Goal: Task Accomplishment & Management: Manage account settings

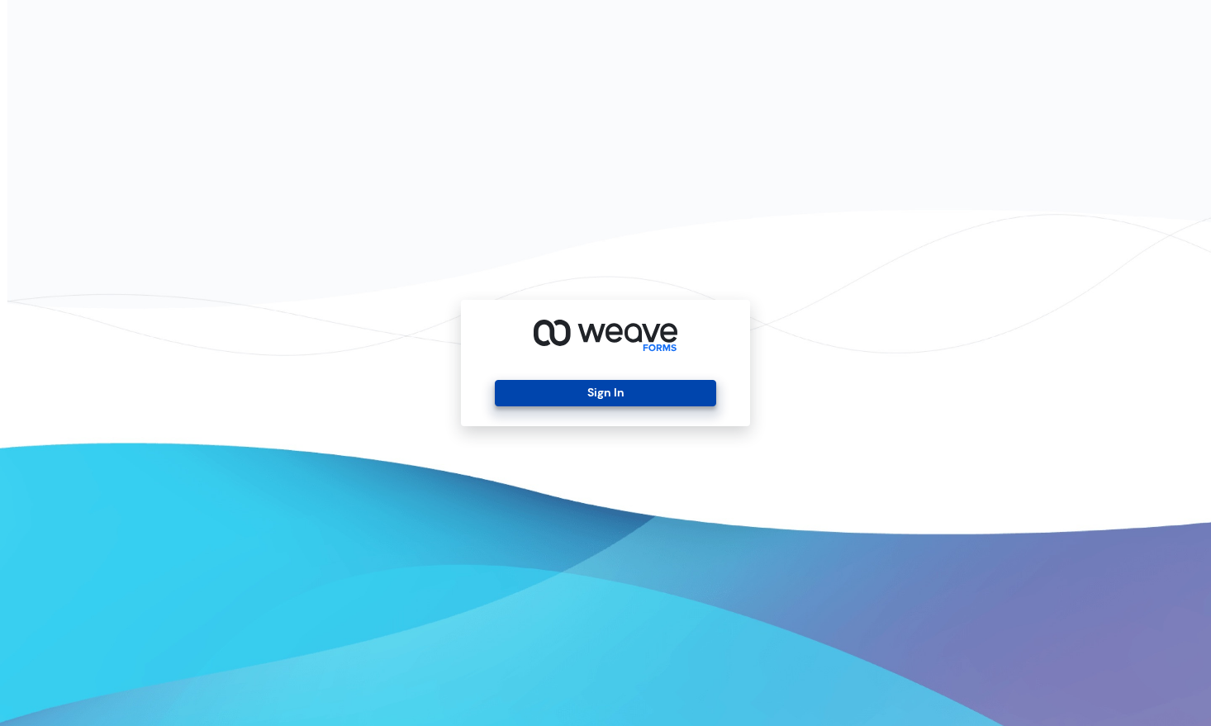
click at [612, 391] on button "Sign In" at bounding box center [605, 393] width 221 height 26
click at [622, 382] on button "Sign In" at bounding box center [605, 393] width 221 height 26
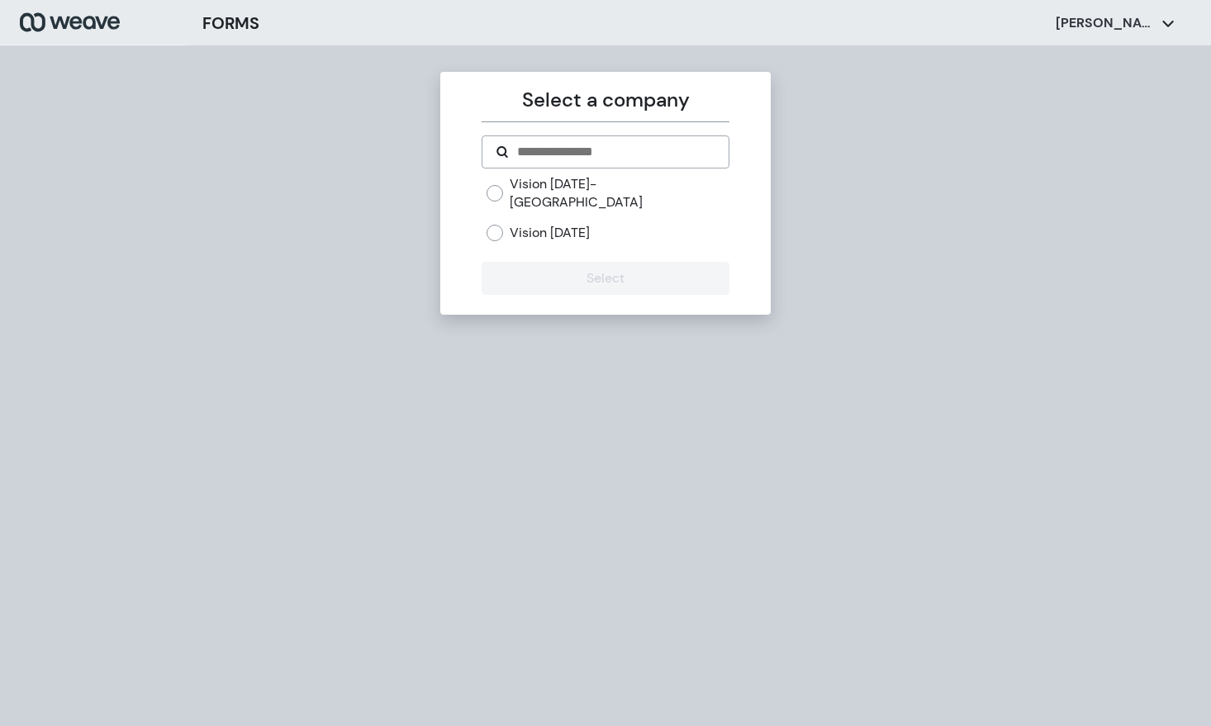
drag, startPoint x: 1051, startPoint y: 416, endPoint x: 1042, endPoint y: 411, distance: 10.8
click at [1051, 416] on div "Select a company Vision [DATE]- Town Center Vision [DATE] Select" at bounding box center [605, 408] width 1211 height 726
click at [600, 185] on label "Vision [DATE]- [GEOGRAPHIC_DATA]" at bounding box center [619, 193] width 219 height 36
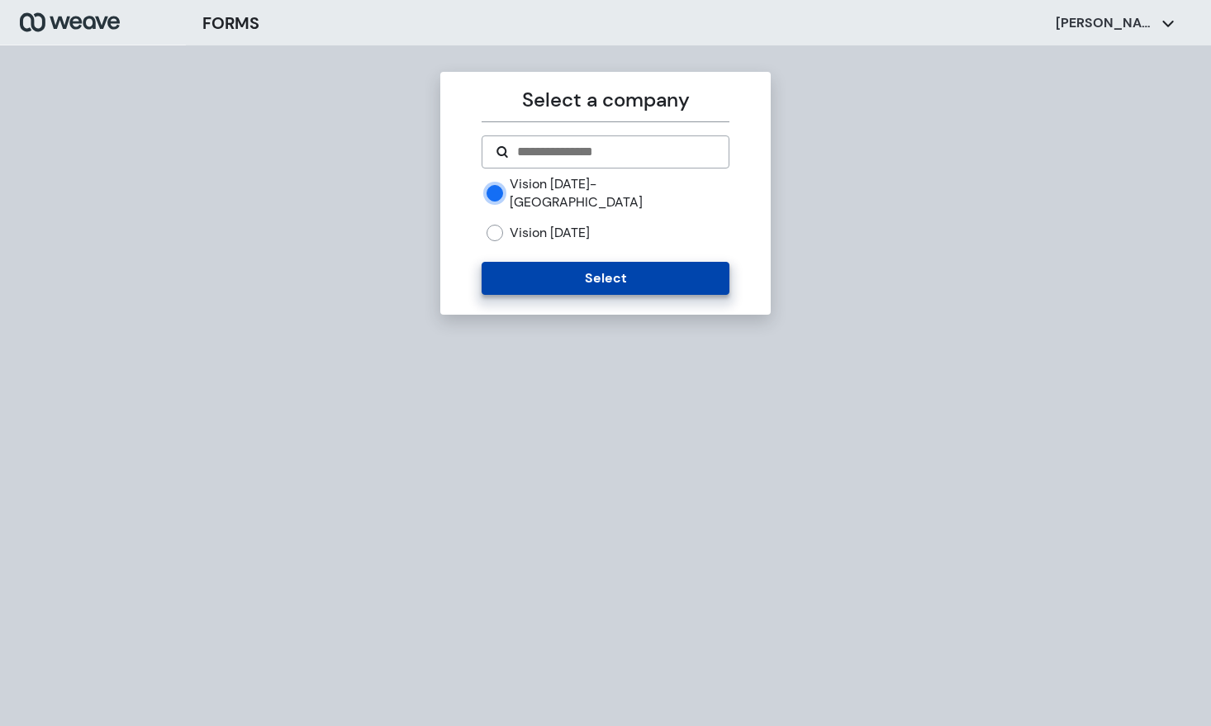
click at [648, 262] on button "Select" at bounding box center [605, 278] width 247 height 33
